Goal: Task Accomplishment & Management: Complete application form

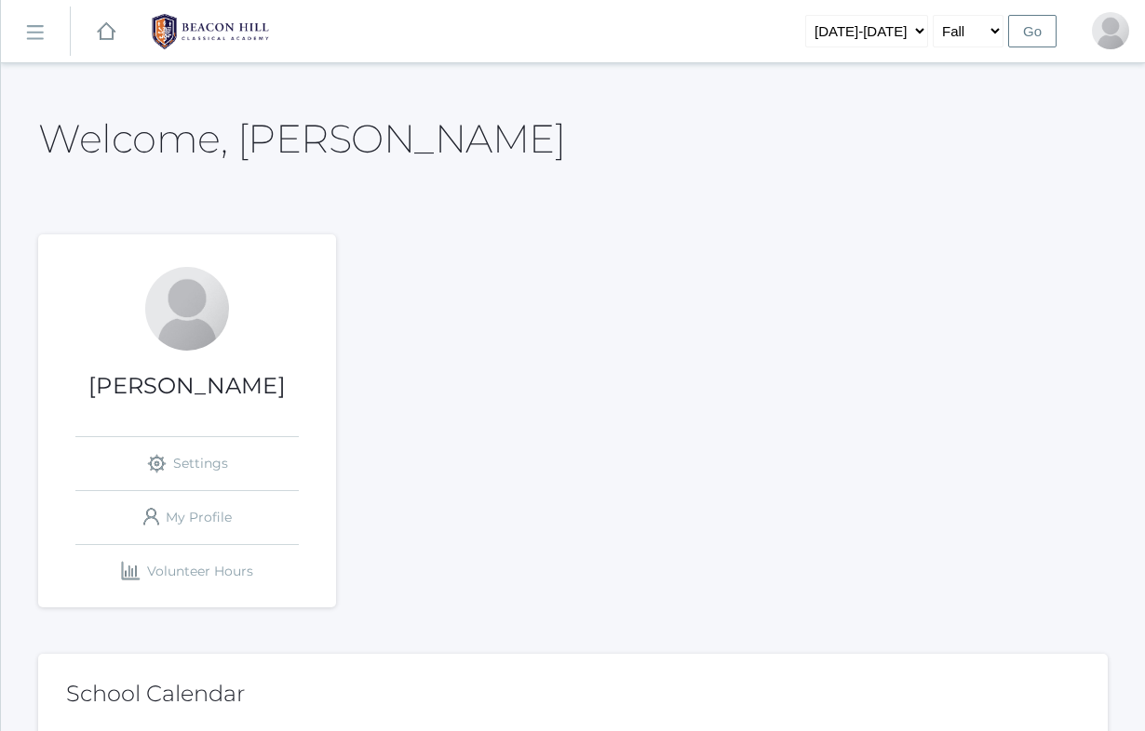
click at [191, 377] on h1 "[PERSON_NAME]" at bounding box center [187, 386] width 298 height 24
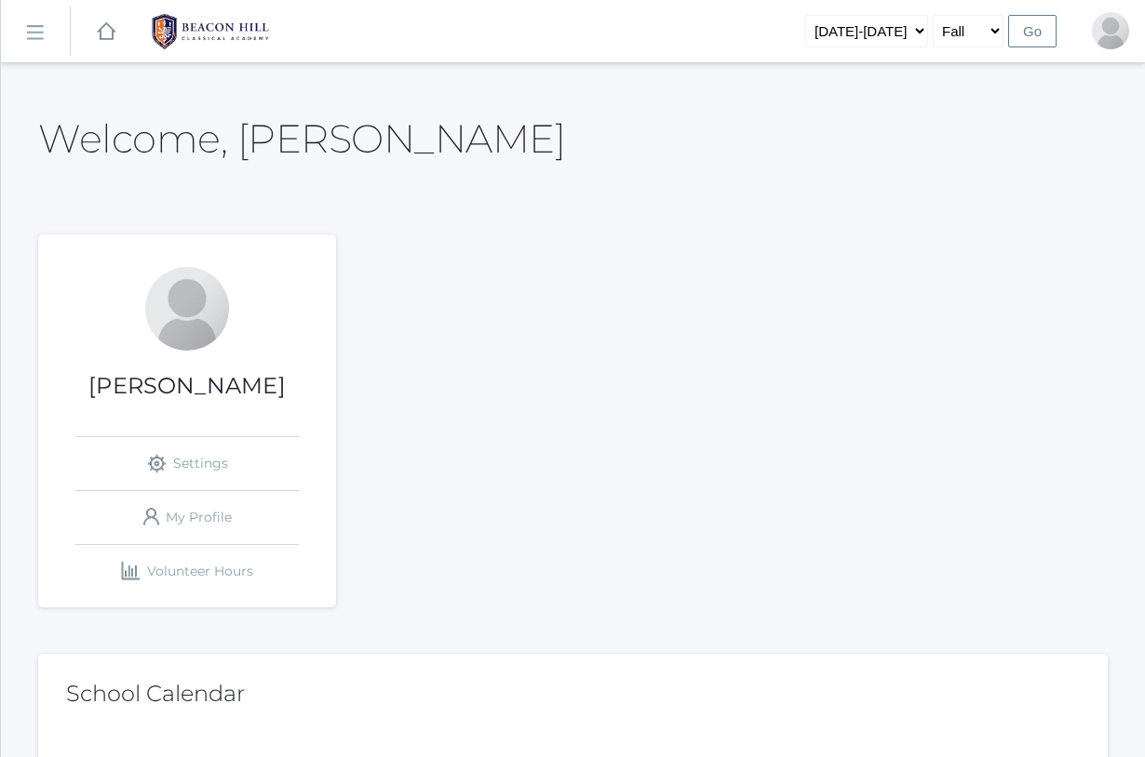
click at [49, 35] on link "icons/ui/navigation/hamburger Created with Sketch." at bounding box center [35, 32] width 69 height 50
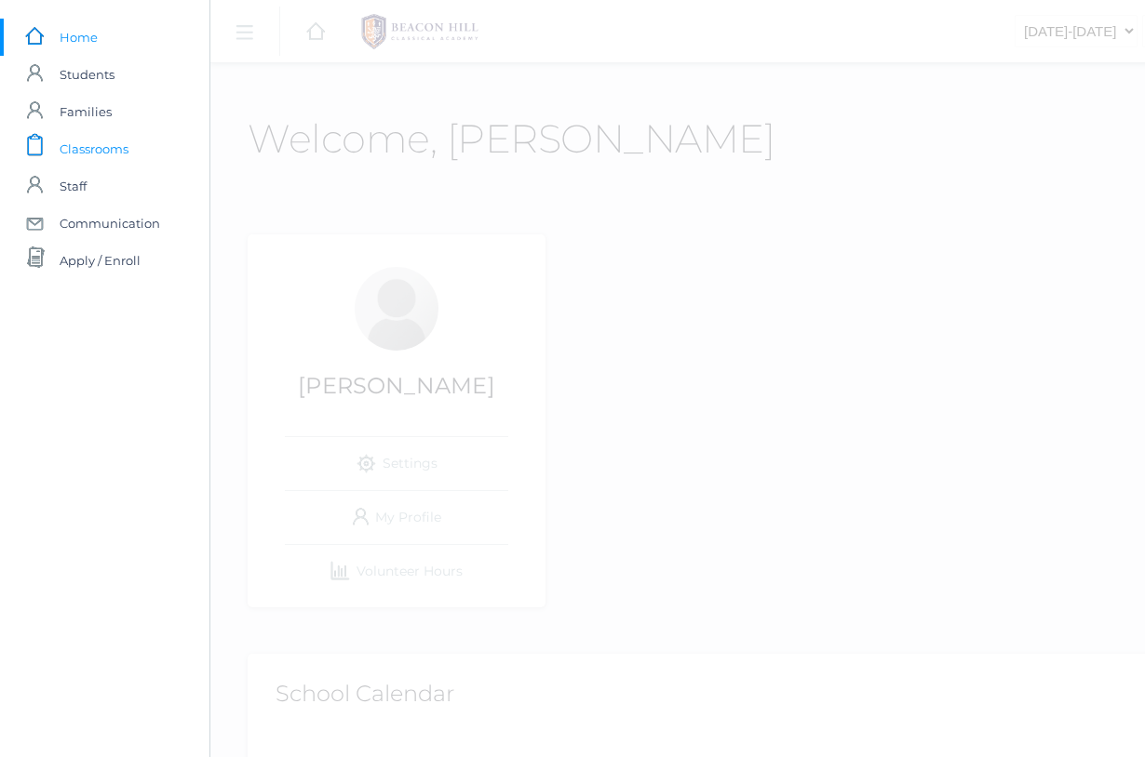
click at [111, 151] on span "Classrooms" at bounding box center [94, 148] width 69 height 37
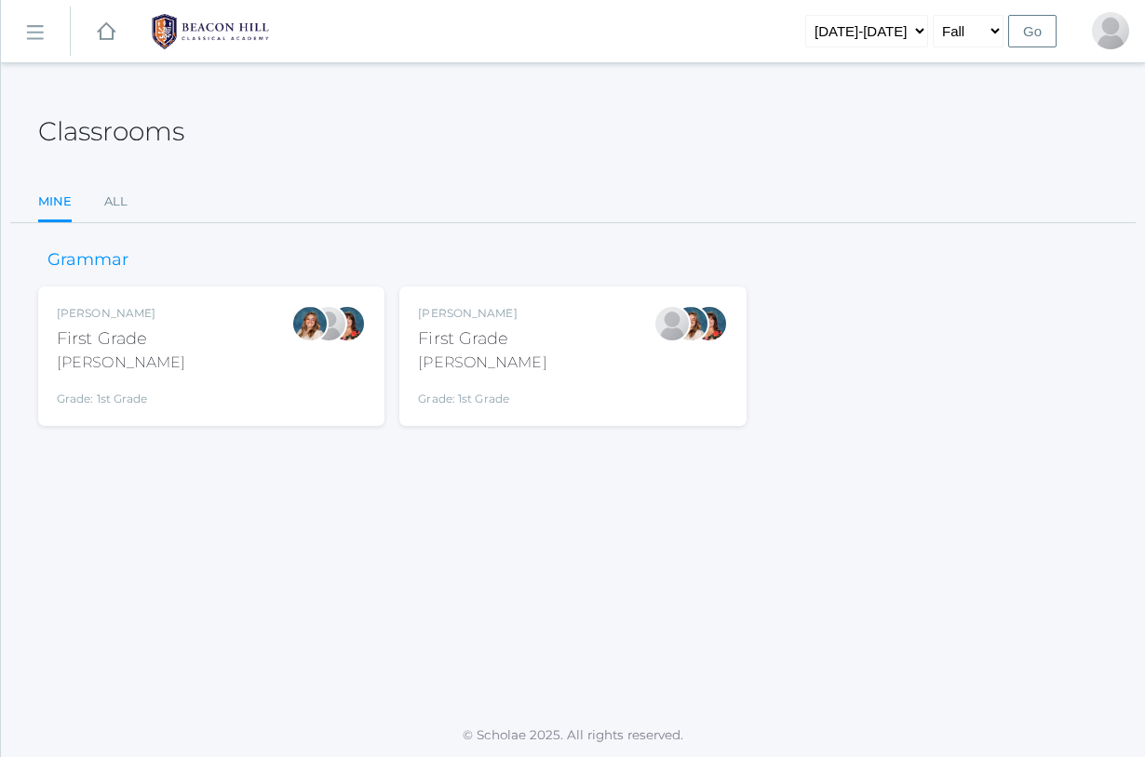
click at [478, 329] on div "First Grade" at bounding box center [482, 339] width 128 height 25
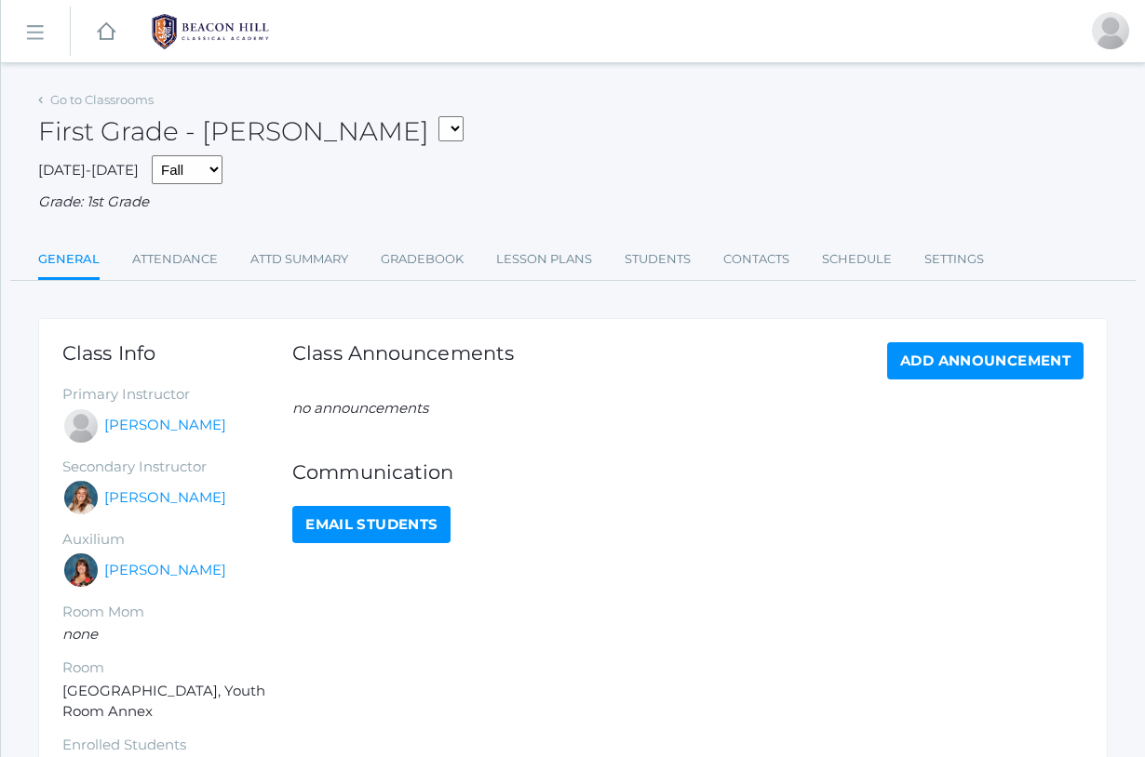
click at [345, 516] on link "Email Students" at bounding box center [371, 524] width 158 height 37
select select "1989"
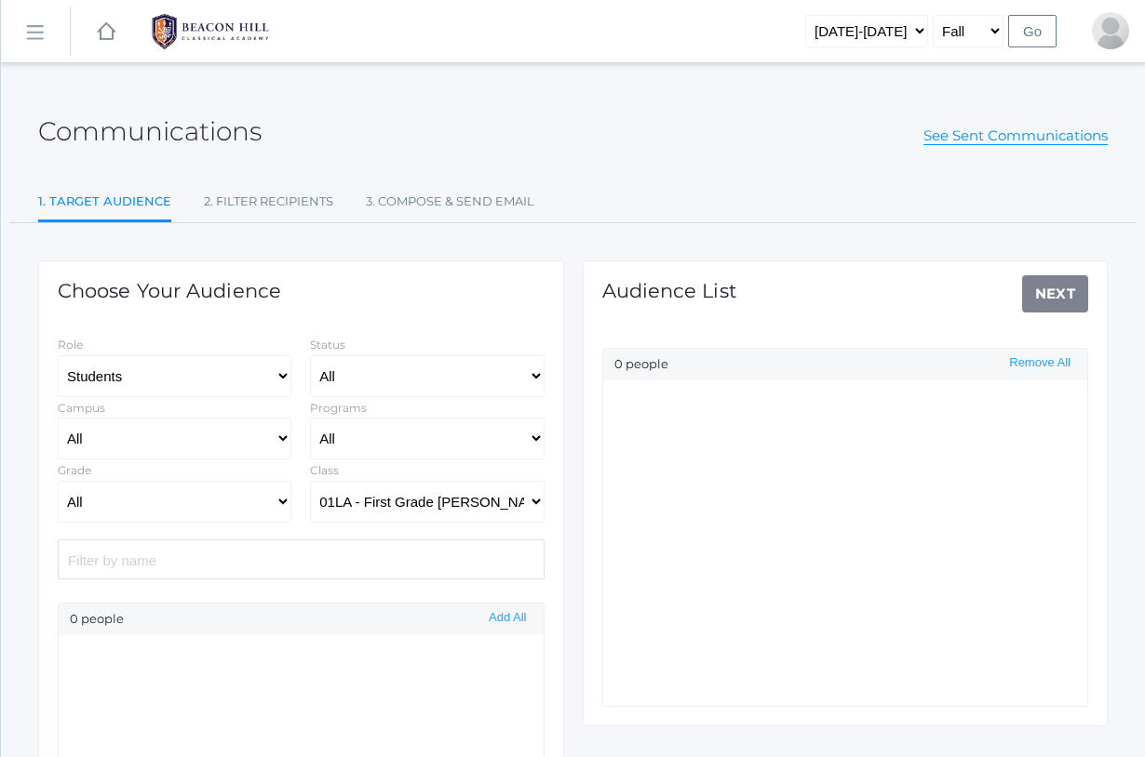
select select "Enrolled"
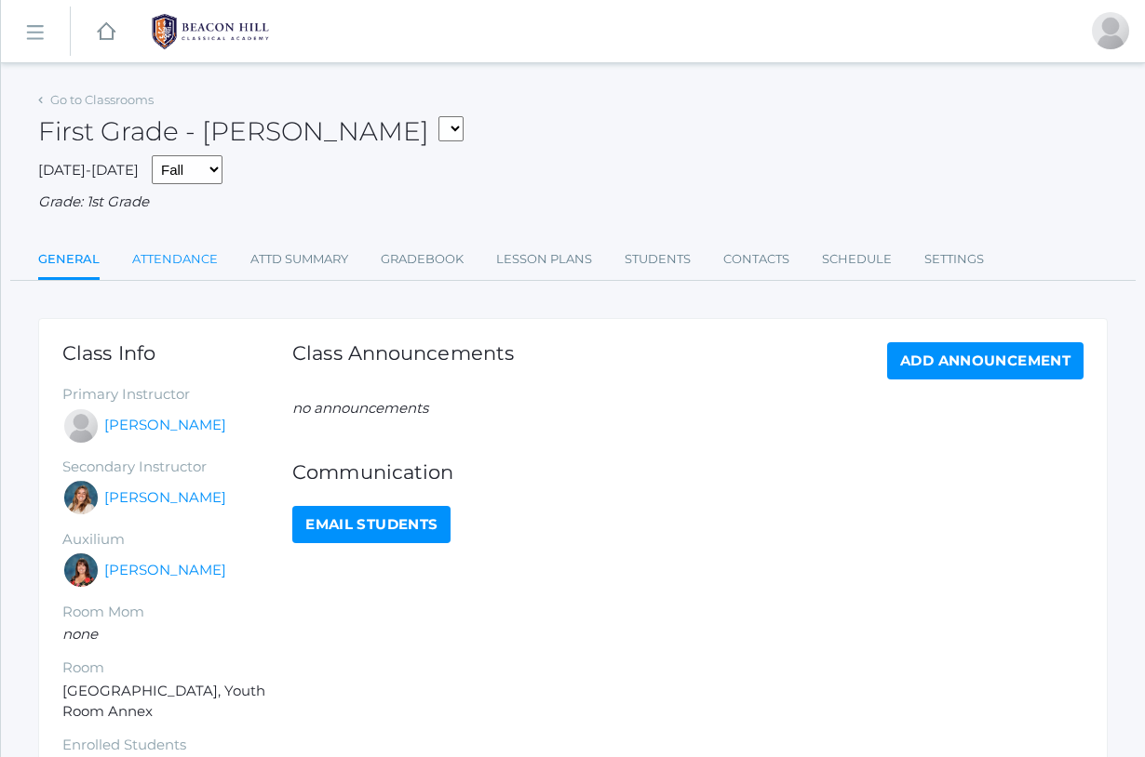
click at [176, 251] on link "Attendance" at bounding box center [175, 259] width 86 height 37
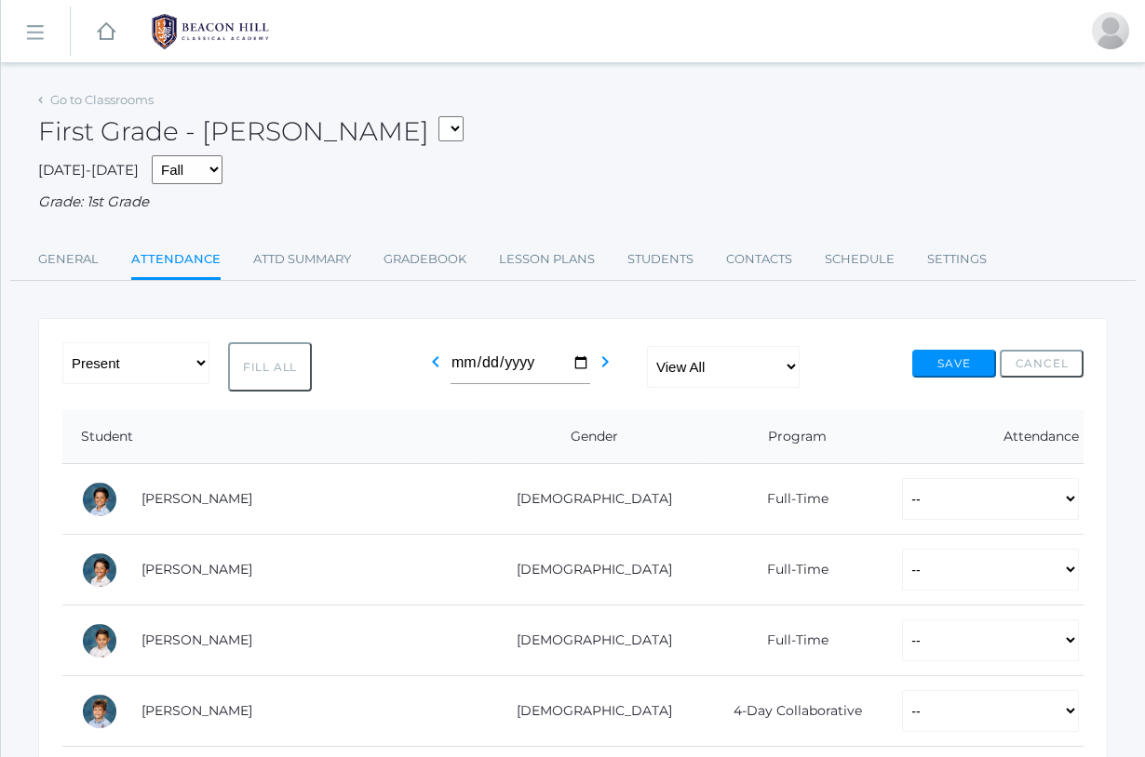
click at [300, 365] on button "Fill All" at bounding box center [270, 366] width 84 height 49
select select "P"
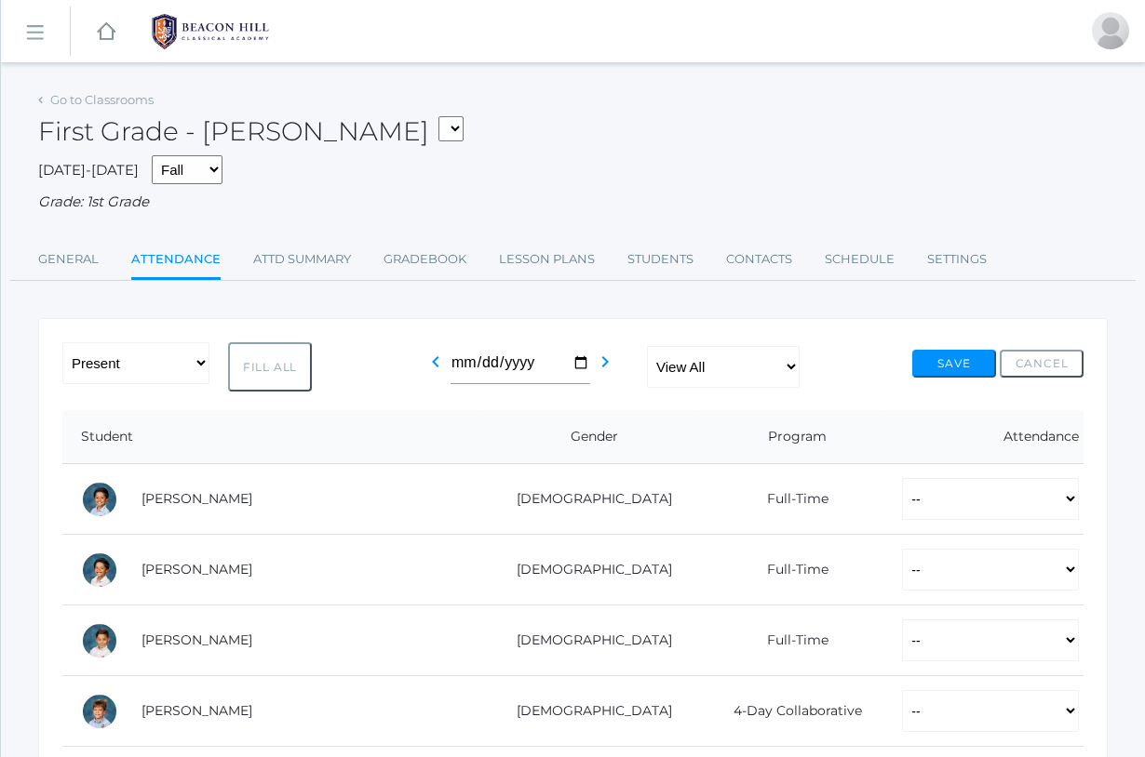
select select "P"
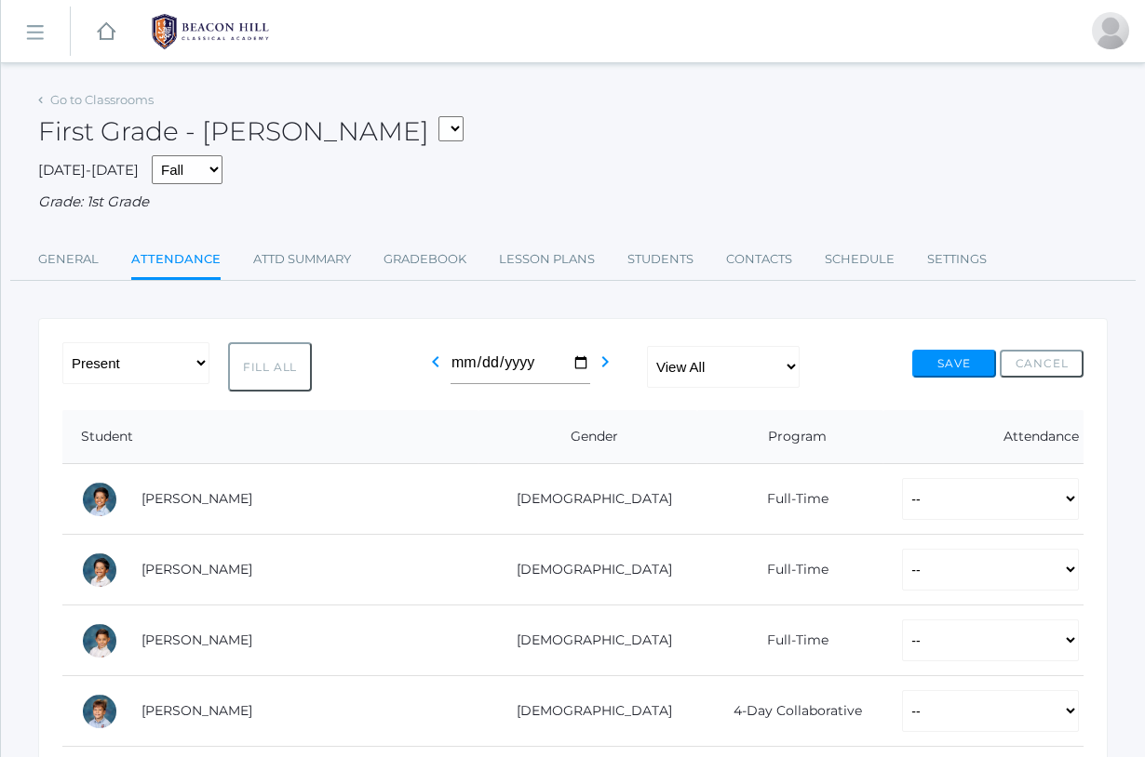
select select "P"
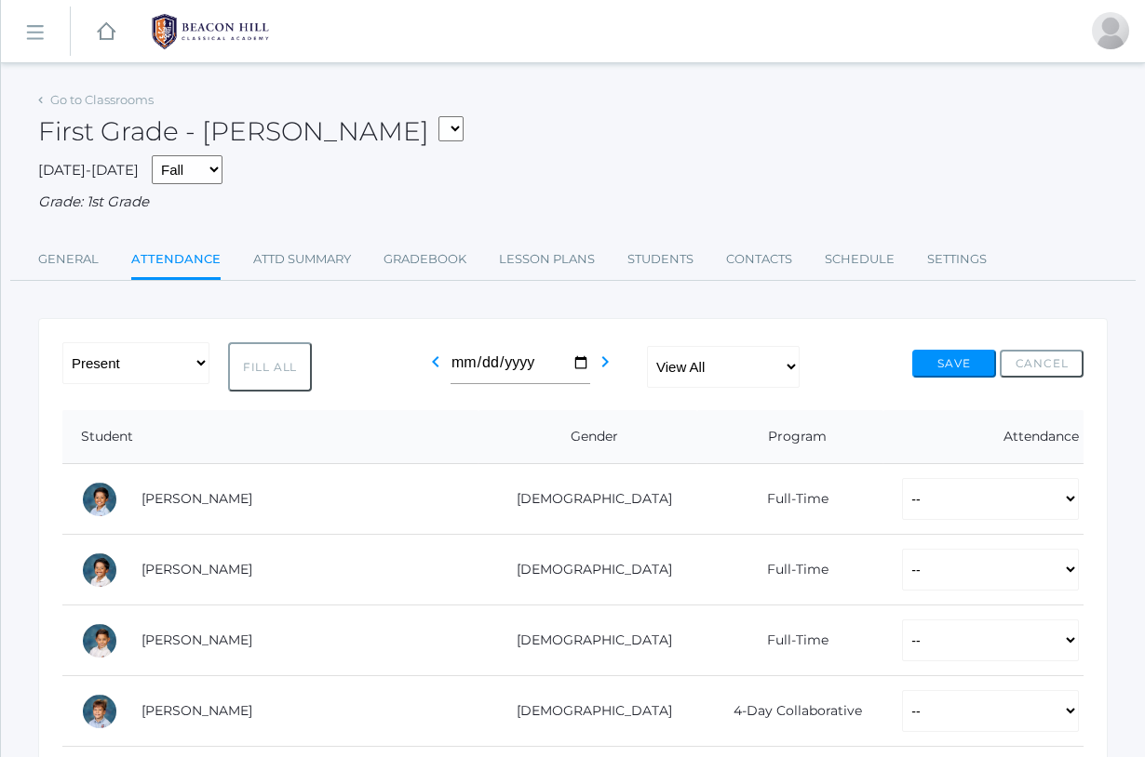
select select "P"
click at [941, 358] on button "Save" at bounding box center [954, 364] width 84 height 28
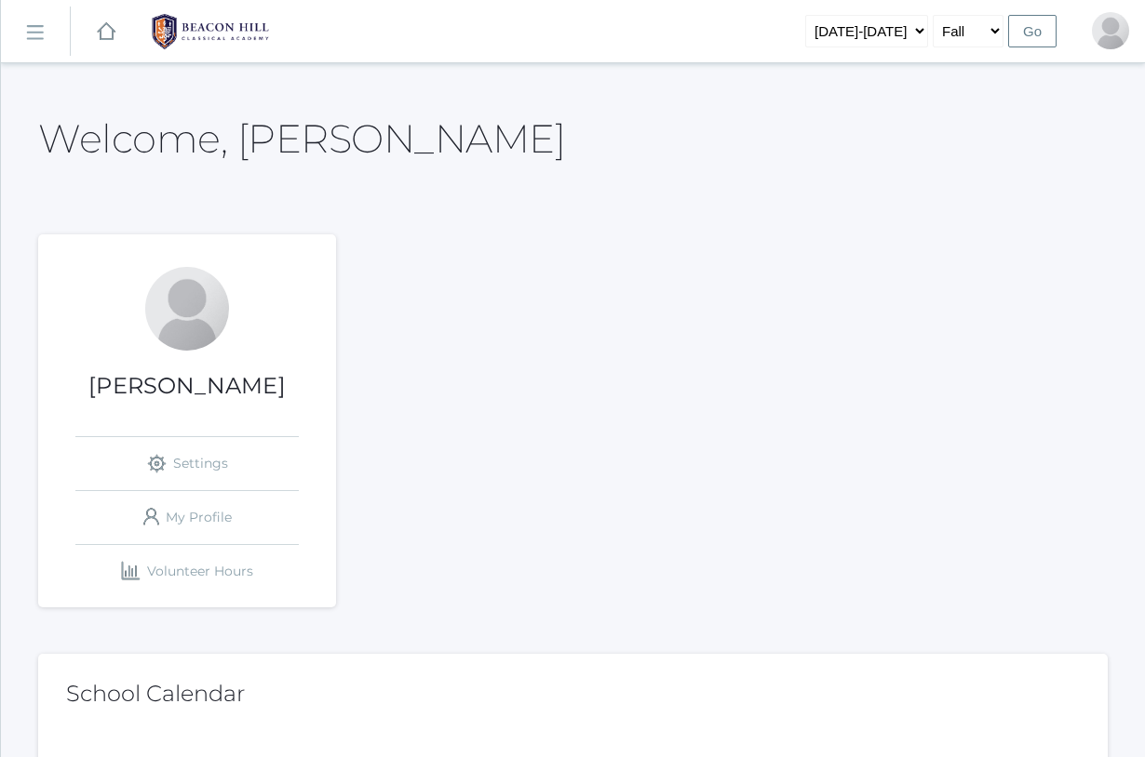
click at [47, 28] on link "icons/ui/navigation/hamburger Created with Sketch." at bounding box center [35, 32] width 69 height 50
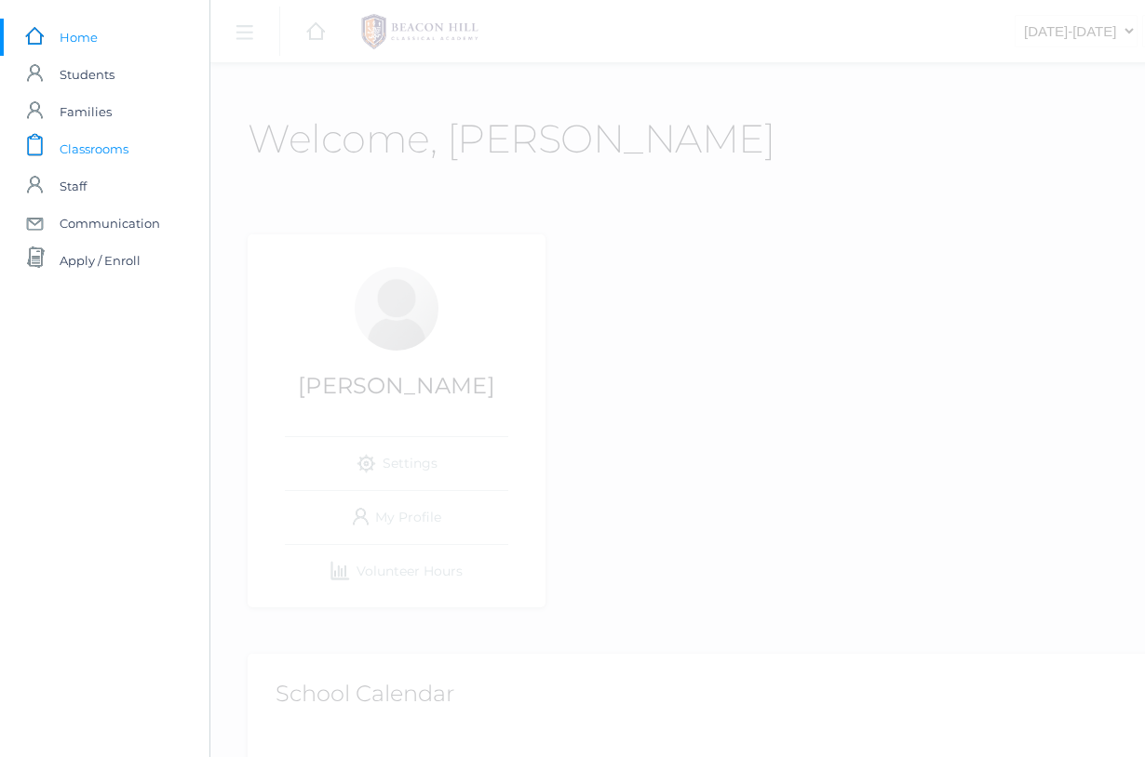
click at [131, 155] on link "icons/clipboard/plain Created with Sketch. Classrooms" at bounding box center [104, 148] width 209 height 37
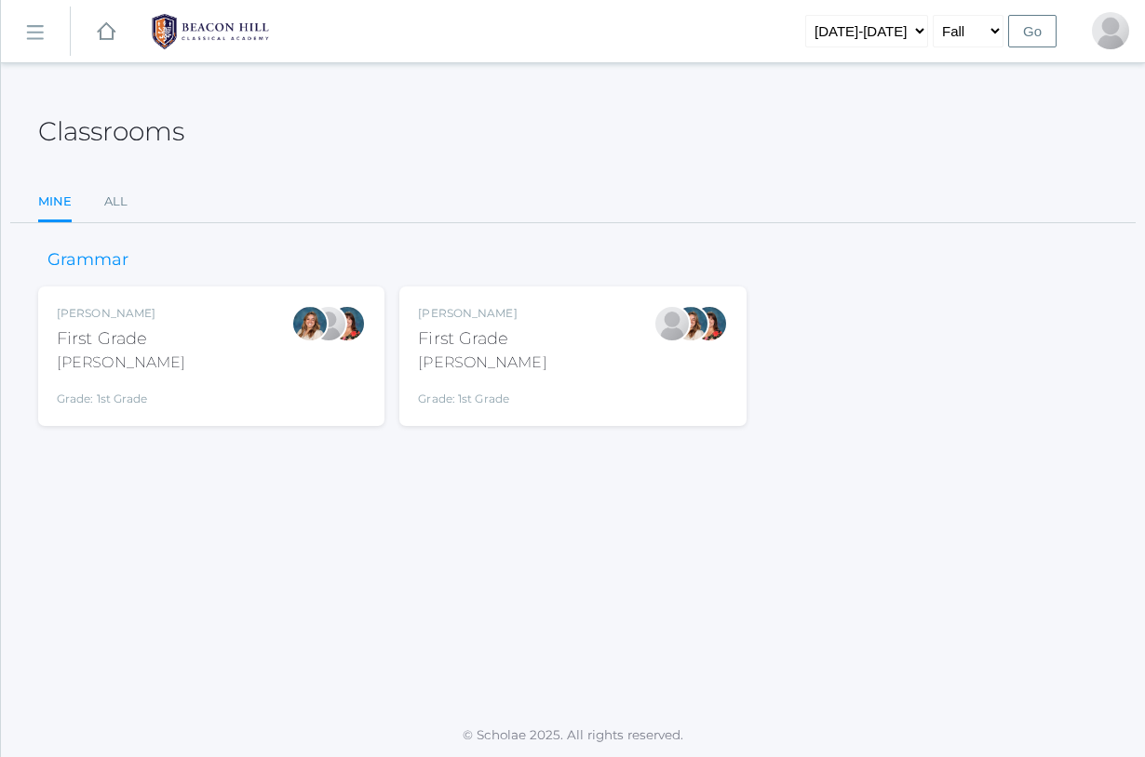
click at [510, 341] on div "[PERSON_NAME] First Grade [PERSON_NAME] Grade: 1st Grade 01LA" at bounding box center [572, 356] width 309 height 102
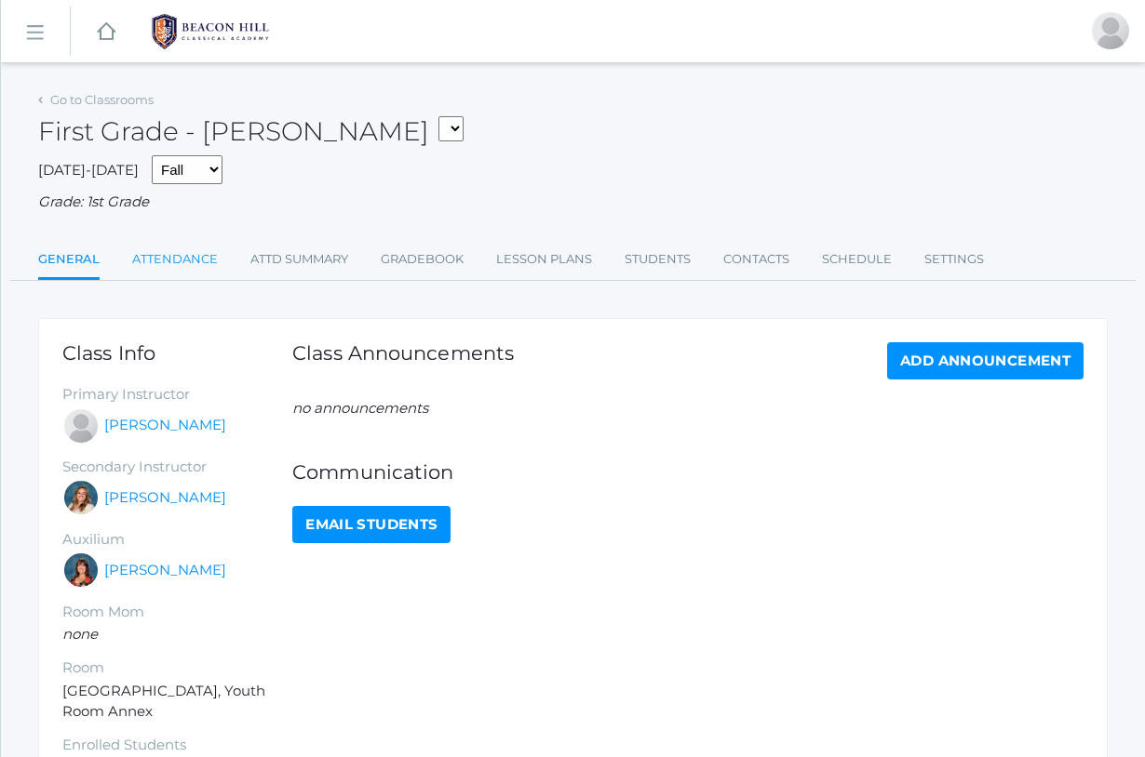
click at [181, 249] on link "Attendance" at bounding box center [175, 259] width 86 height 37
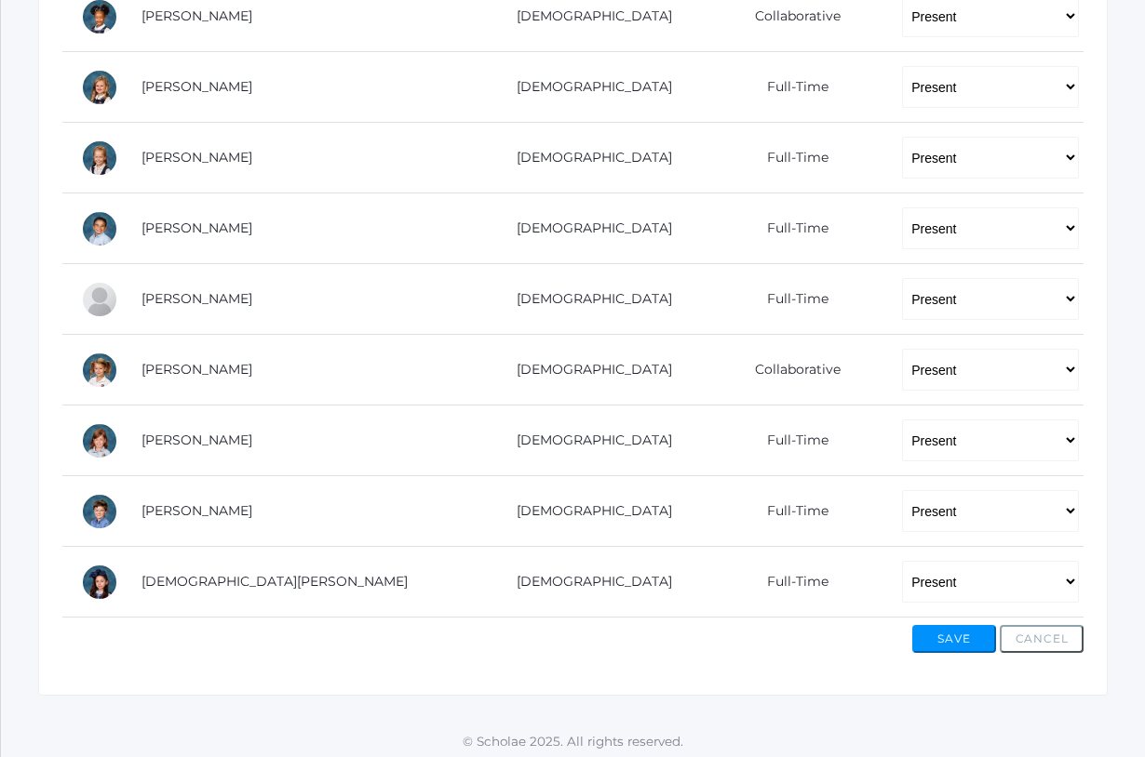
scroll to position [1048, 0]
